Goal: Task Accomplishment & Management: Manage account settings

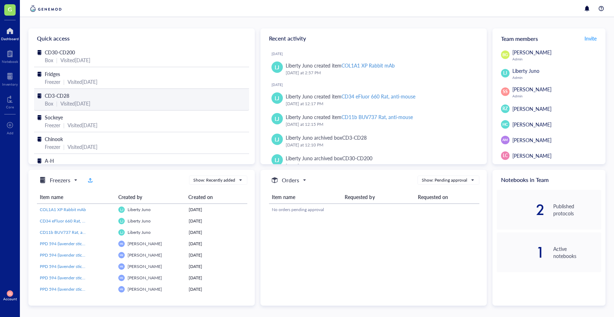
click at [68, 98] on span "CD3-CD28" at bounding box center [57, 95] width 25 height 7
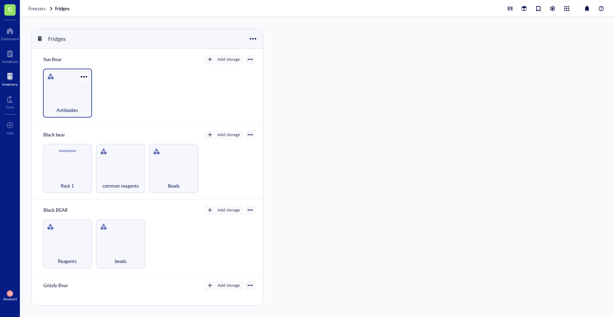
click at [75, 93] on div "Antibodies" at bounding box center [67, 93] width 49 height 49
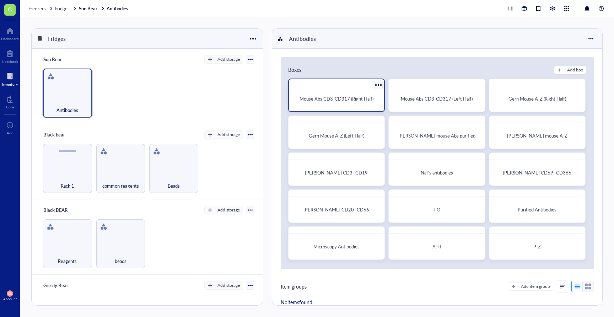
click at [324, 105] on div "Mouse Abs CD3-CD317 (Right Half)" at bounding box center [336, 98] width 89 height 19
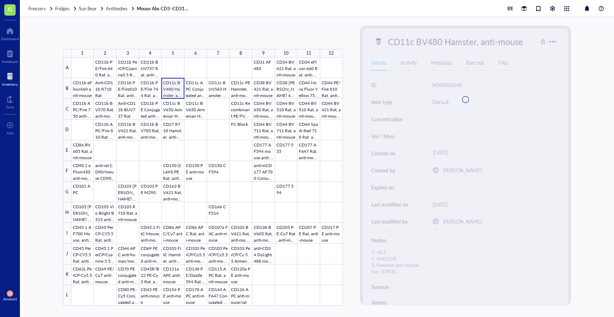
click at [177, 89] on div at bounding box center [206, 182] width 271 height 248
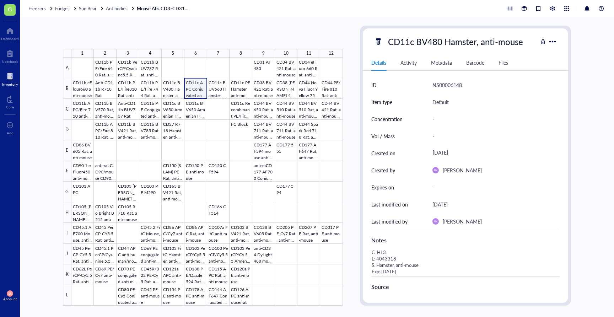
click at [199, 89] on div at bounding box center [206, 182] width 271 height 248
click at [219, 88] on div at bounding box center [206, 182] width 271 height 248
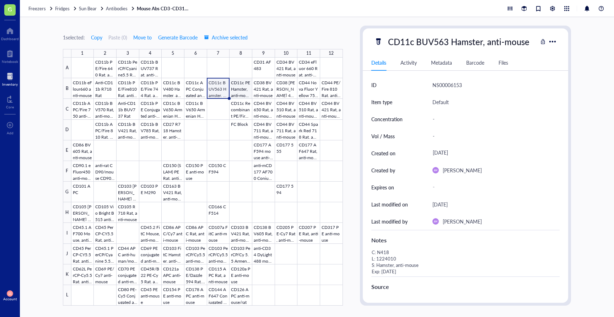
click at [237, 89] on div at bounding box center [206, 182] width 271 height 248
click at [235, 106] on div at bounding box center [206, 182] width 271 height 248
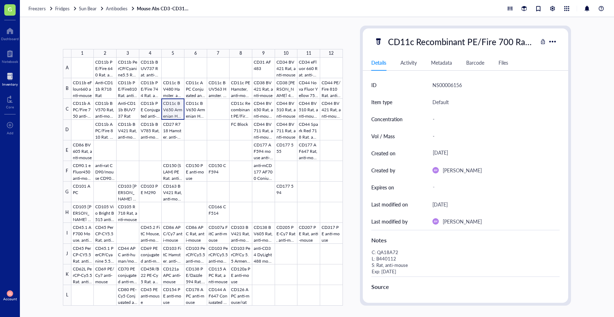
click at [167, 109] on div at bounding box center [206, 182] width 271 height 248
click at [221, 94] on div at bounding box center [206, 182] width 271 height 248
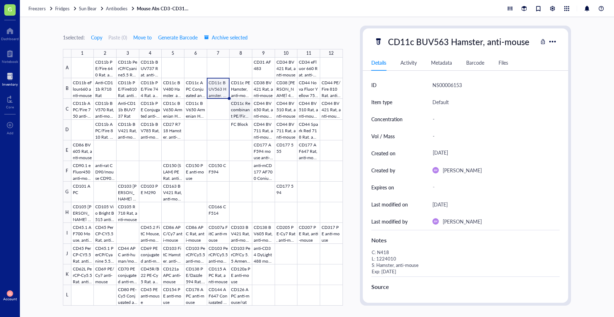
click at [245, 115] on div at bounding box center [206, 182] width 271 height 248
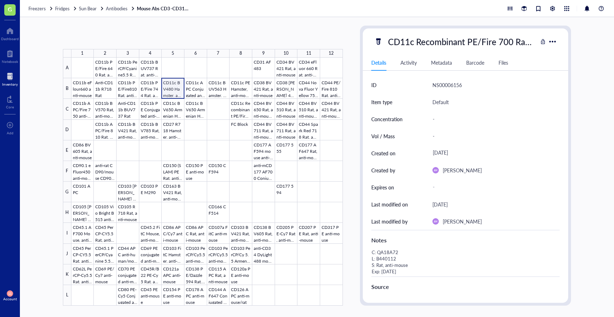
click at [173, 89] on div at bounding box center [206, 182] width 271 height 248
click at [174, 108] on div at bounding box center [206, 182] width 271 height 248
click at [149, 112] on div at bounding box center [206, 182] width 271 height 248
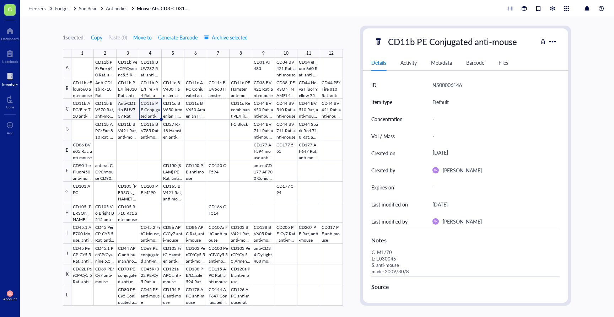
click at [129, 115] on div at bounding box center [206, 182] width 271 height 248
click at [103, 113] on div at bounding box center [206, 182] width 271 height 248
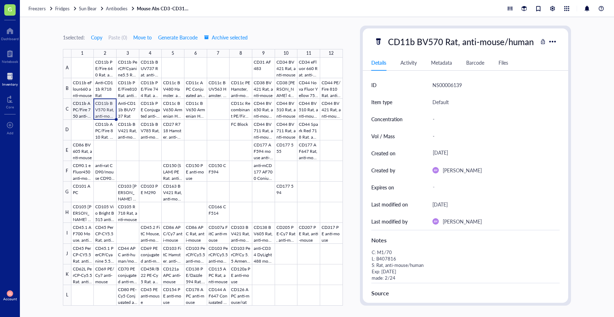
click at [82, 113] on div at bounding box center [206, 182] width 271 height 248
click at [83, 93] on div at bounding box center [206, 182] width 271 height 248
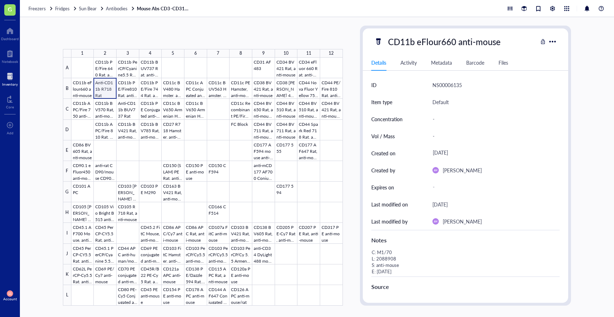
click at [103, 92] on div at bounding box center [206, 182] width 271 height 248
click at [176, 92] on div at bounding box center [206, 182] width 271 height 248
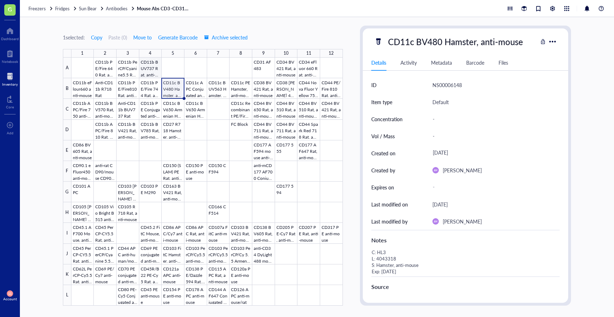
click at [152, 68] on div at bounding box center [206, 182] width 271 height 248
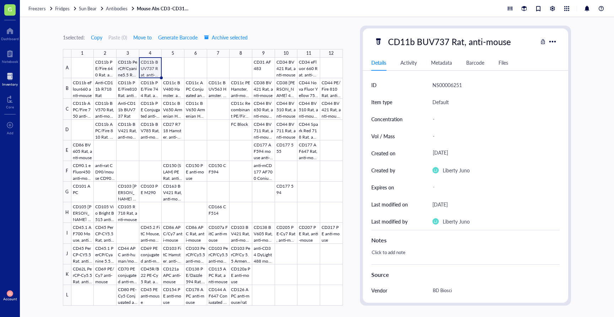
click at [126, 72] on div at bounding box center [206, 182] width 271 height 248
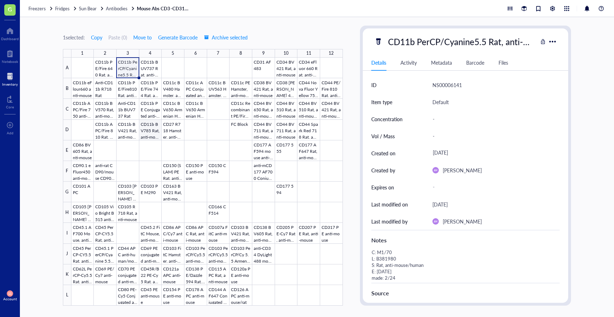
click at [151, 135] on div at bounding box center [206, 182] width 271 height 248
click at [88, 9] on span "Sun Bear" at bounding box center [88, 8] width 18 height 7
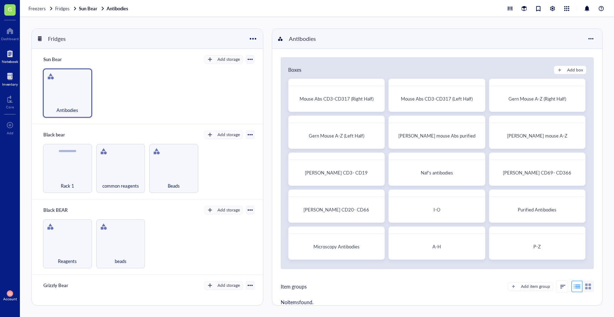
click at [11, 55] on div at bounding box center [10, 53] width 16 height 11
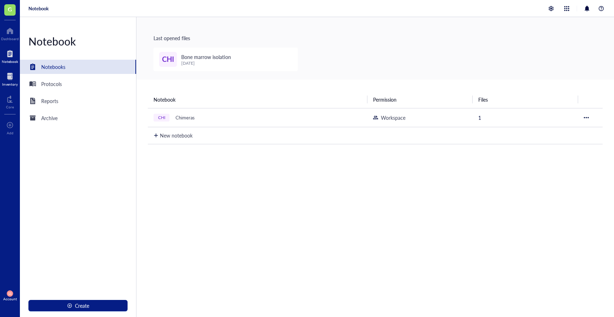
click at [10, 79] on div at bounding box center [10, 76] width 16 height 11
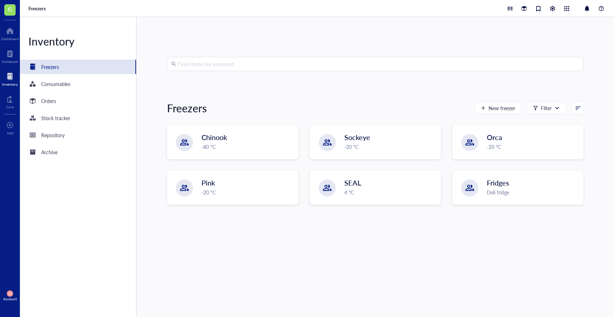
click at [215, 65] on input "search" at bounding box center [378, 63] width 401 height 13
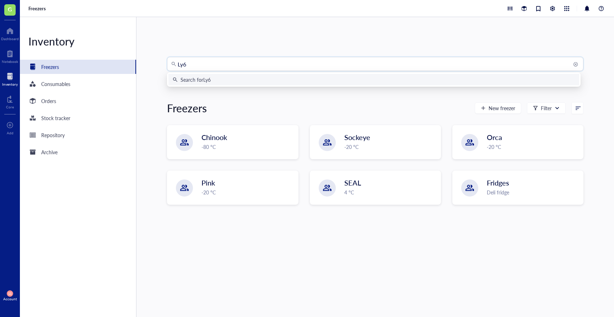
type input "Ly6G"
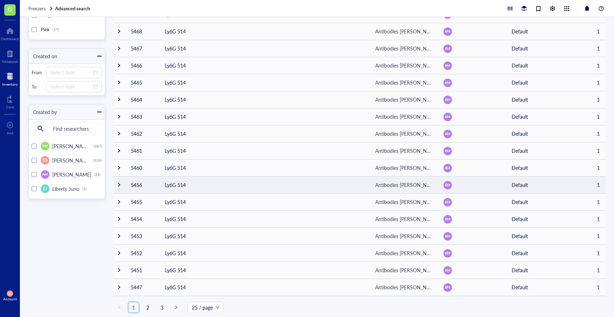
scroll to position [198, 0]
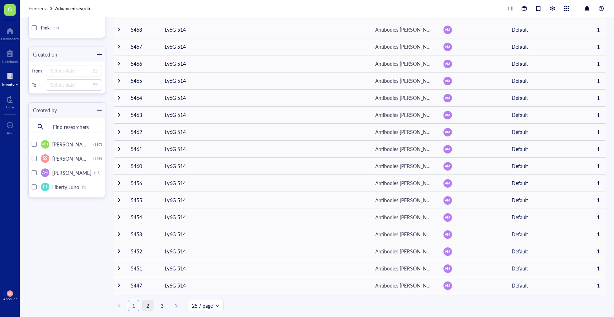
click at [150, 307] on link "2" at bounding box center [147, 305] width 11 height 11
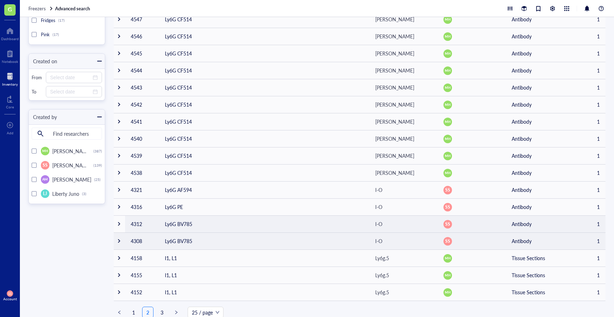
scroll to position [198, 0]
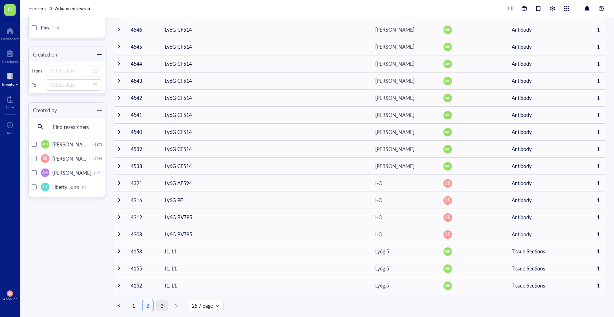
click at [160, 306] on link "3" at bounding box center [162, 305] width 11 height 11
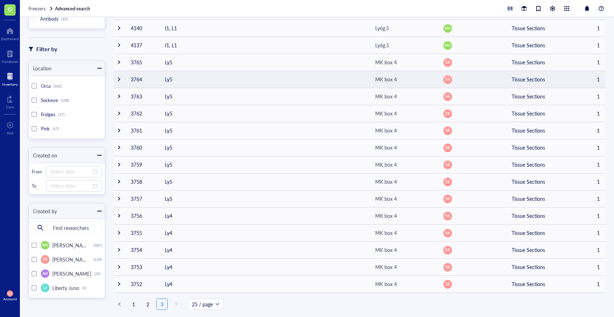
scroll to position [98, 0]
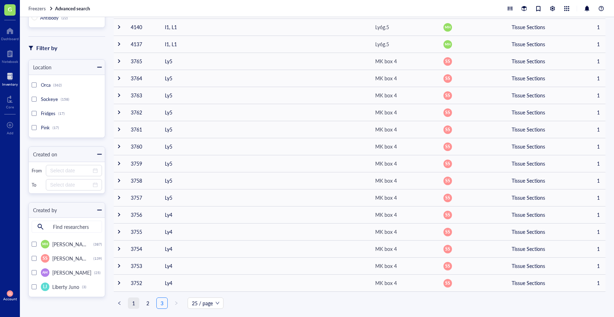
click at [135, 304] on link "1" at bounding box center [133, 303] width 11 height 11
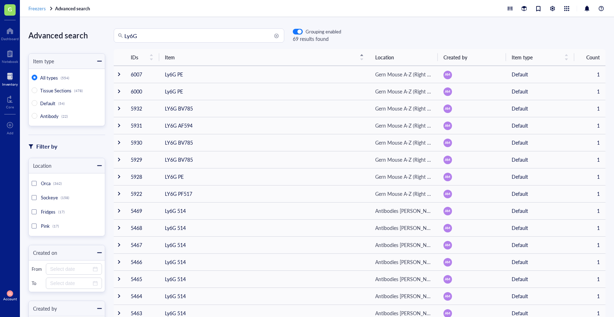
click at [37, 9] on span "Freezers" at bounding box center [36, 8] width 17 height 7
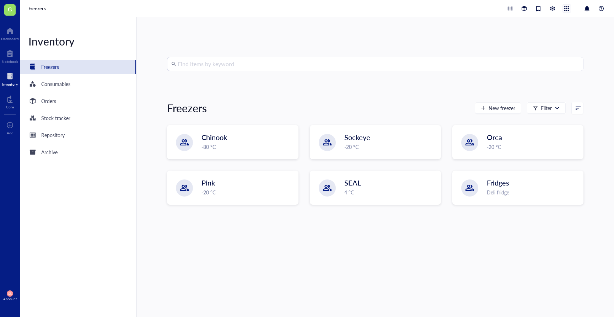
click at [567, 8] on div at bounding box center [567, 9] width 8 height 8
click at [555, 9] on div at bounding box center [552, 9] width 8 height 8
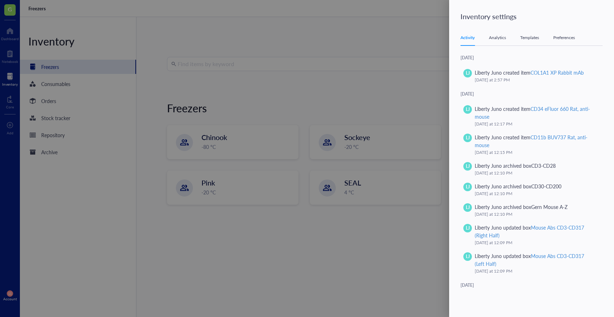
drag, startPoint x: 427, startPoint y: 35, endPoint x: 476, endPoint y: 21, distance: 50.7
click at [428, 34] on div at bounding box center [307, 158] width 614 height 317
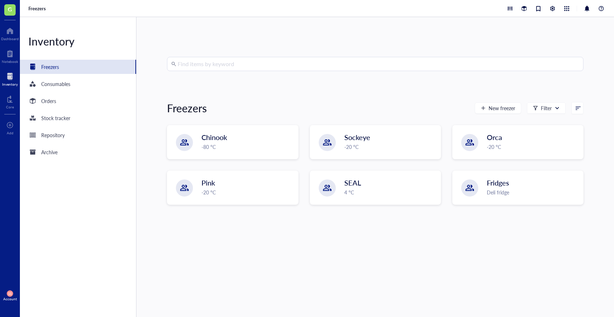
click at [13, 291] on div "SS Account" at bounding box center [10, 296] width 20 height 20
click at [6, 294] on div "SS Account" at bounding box center [10, 296] width 20 height 20
click at [10, 299] on div "Account" at bounding box center [10, 299] width 14 height 4
click at [57, 272] on link "Account settings" at bounding box center [47, 269] width 41 height 13
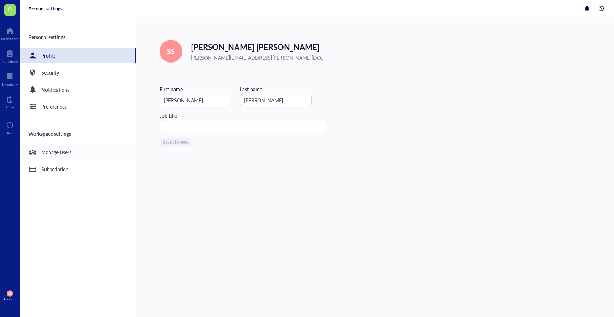
click at [58, 153] on div "Manage users" at bounding box center [56, 152] width 30 height 8
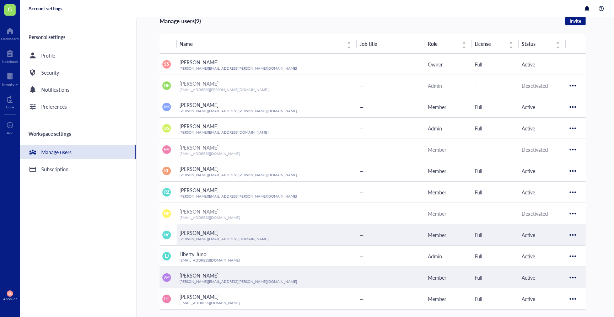
scroll to position [70, 0]
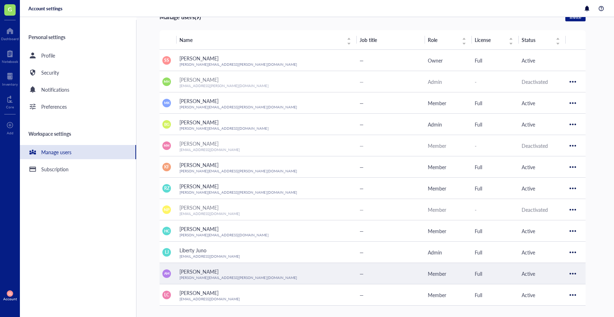
click at [576, 275] on div at bounding box center [572, 273] width 11 height 11
click at [550, 309] on span "Deactivate user" at bounding box center [551, 308] width 42 height 8
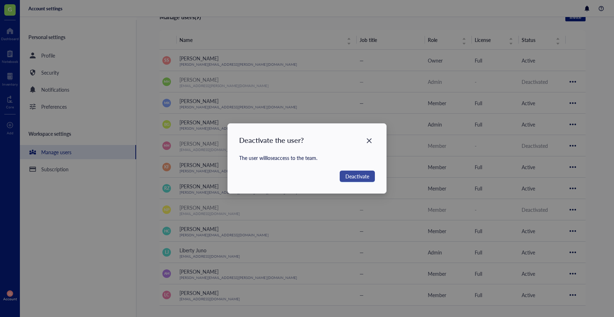
click at [345, 175] on span "Deactivate" at bounding box center [357, 176] width 24 height 8
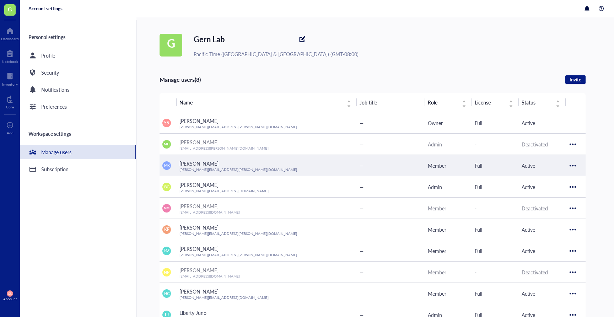
scroll to position [0, 0]
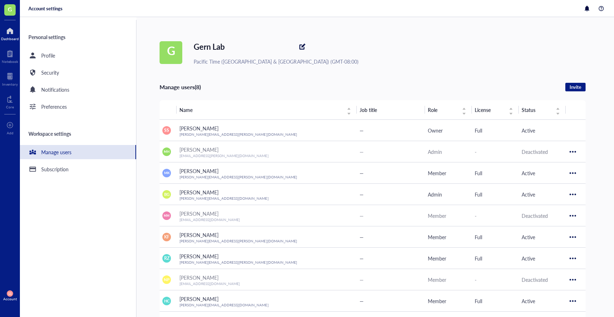
click at [9, 34] on div at bounding box center [10, 30] width 18 height 11
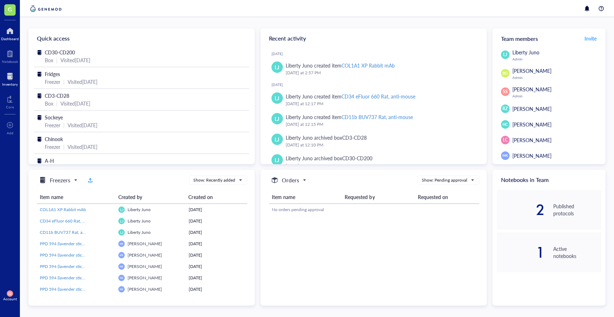
click at [13, 81] on div at bounding box center [10, 76] width 16 height 11
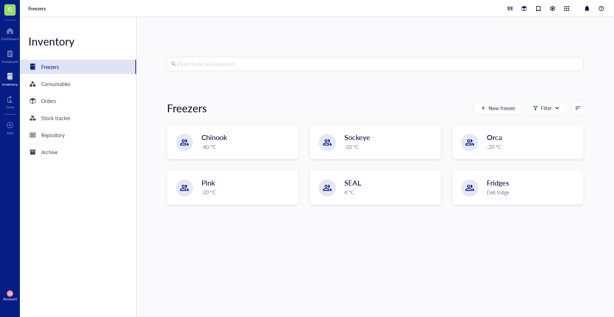
click at [223, 67] on input "search" at bounding box center [378, 63] width 401 height 13
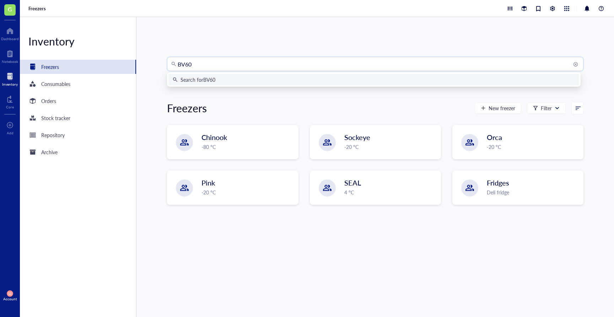
type input "BV605"
